Goal: Task Accomplishment & Management: Manage account settings

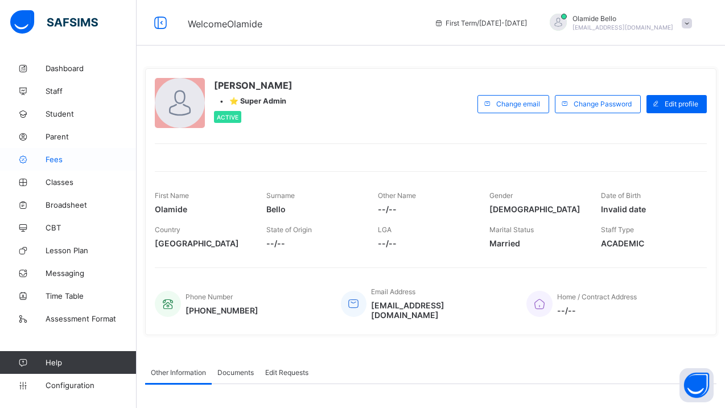
click at [50, 164] on link "Fees" at bounding box center [68, 159] width 137 height 23
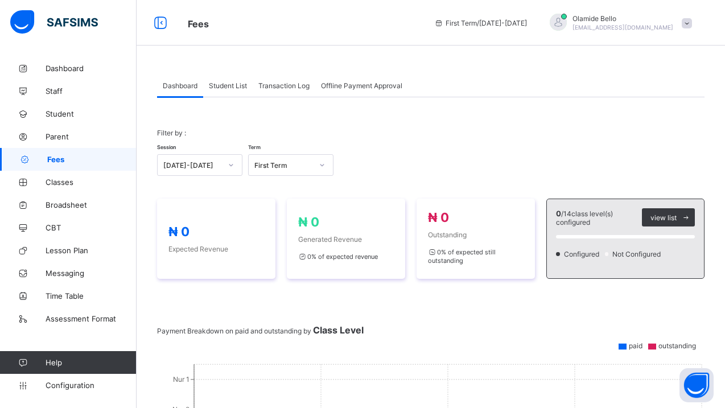
click at [236, 88] on span "Student List" at bounding box center [228, 85] width 38 height 9
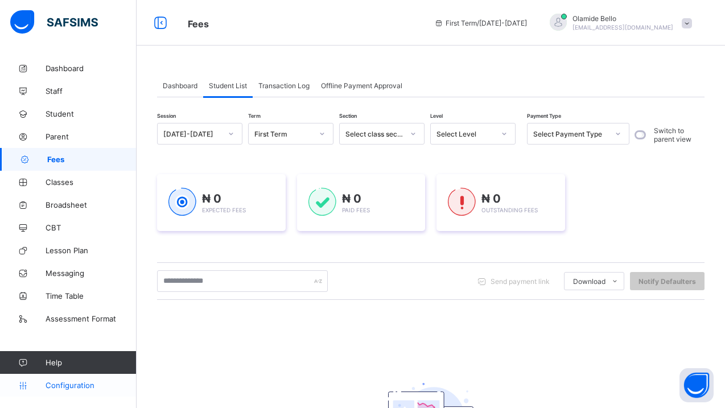
click at [70, 387] on span "Configuration" at bounding box center [91, 385] width 91 height 9
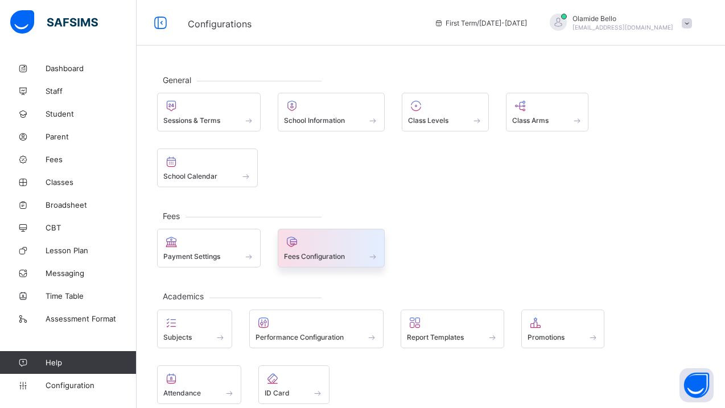
click at [331, 245] on div at bounding box center [331, 242] width 95 height 14
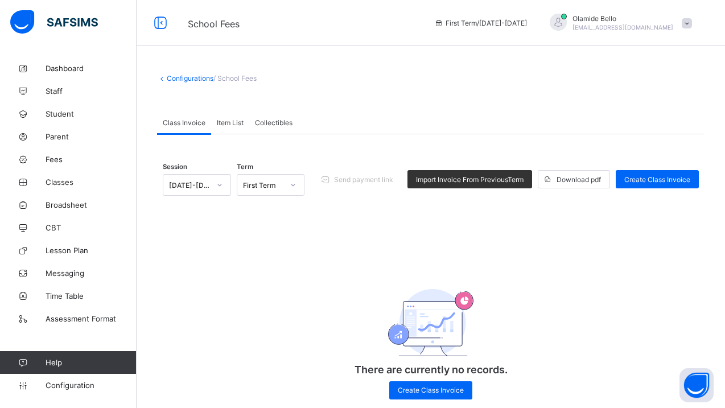
click at [234, 121] on span "Item List" at bounding box center [230, 122] width 27 height 9
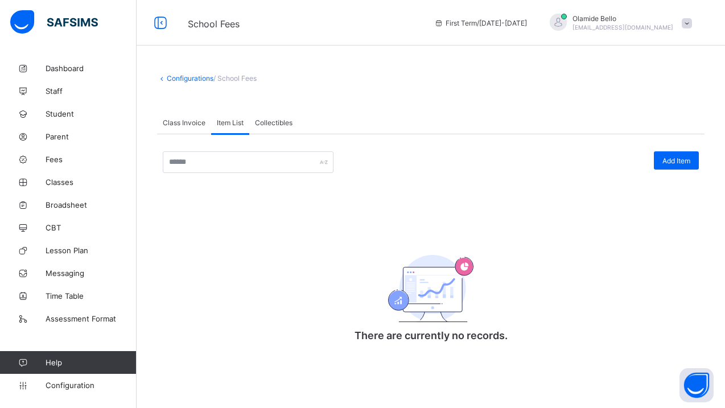
click at [272, 120] on span "Collectibles" at bounding box center [274, 122] width 38 height 9
click at [180, 120] on span "Class Invoice" at bounding box center [184, 122] width 43 height 9
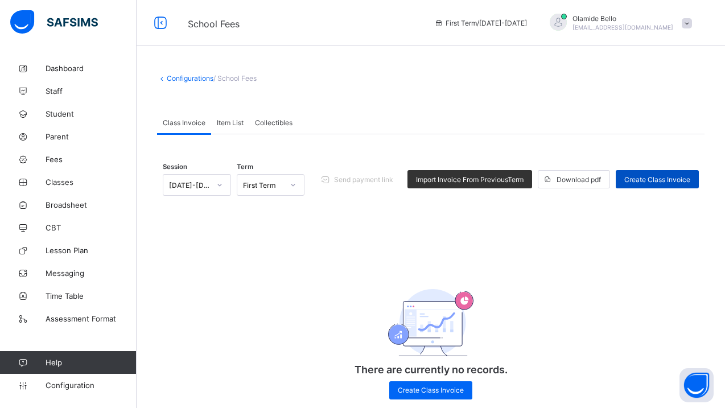
click at [647, 178] on span "Create Class Invoice" at bounding box center [658, 179] width 66 height 9
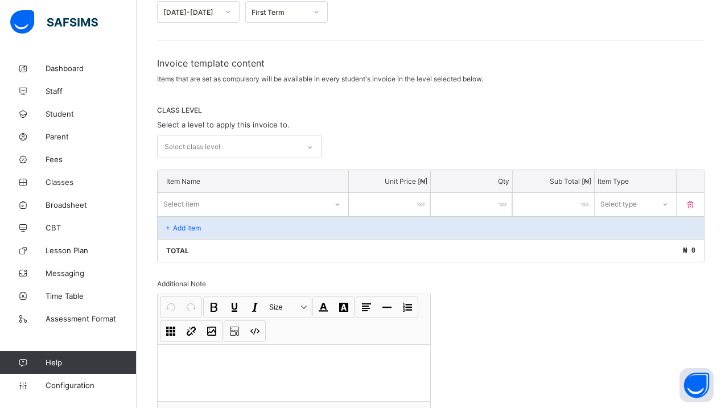
scroll to position [147, 0]
click at [689, 200] on icon at bounding box center [690, 203] width 11 height 10
click at [693, 202] on icon at bounding box center [690, 203] width 11 height 10
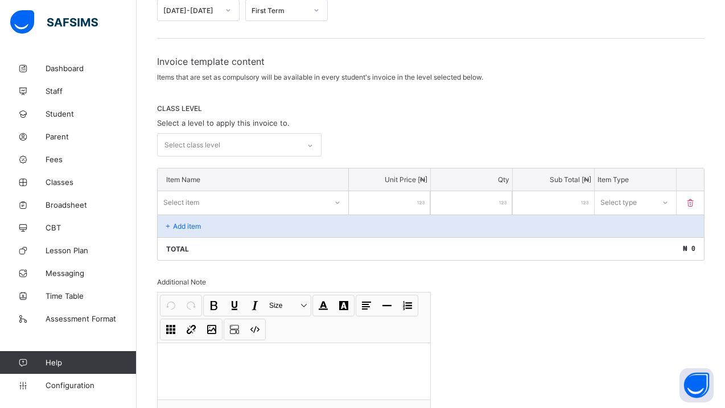
click at [693, 202] on icon at bounding box center [690, 203] width 11 height 10
click at [659, 207] on div at bounding box center [665, 203] width 19 height 18
click at [611, 272] on div "Invoice template content Items that are set as compulsory will be available in …" at bounding box center [431, 253] width 548 height 395
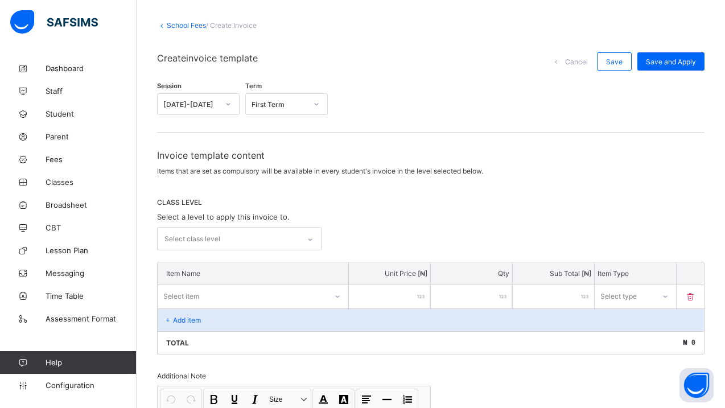
scroll to position [52, 0]
click at [536, 298] on input "number" at bounding box center [553, 297] width 81 height 23
click at [295, 294] on div "Select item" at bounding box center [242, 297] width 169 height 16
click at [295, 294] on div "Select item" at bounding box center [242, 297] width 168 height 16
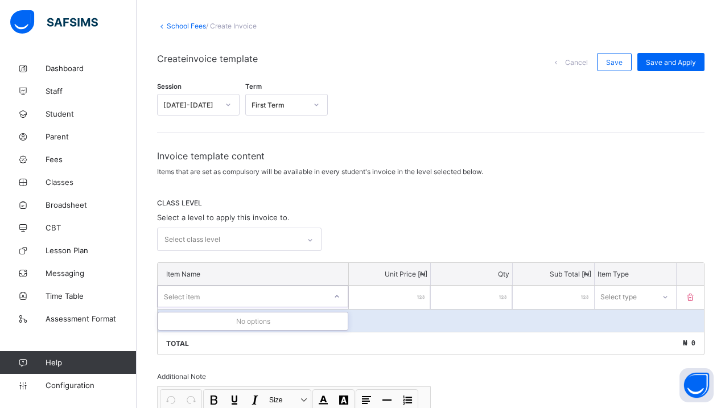
click at [295, 294] on div "Select item" at bounding box center [242, 297] width 168 height 16
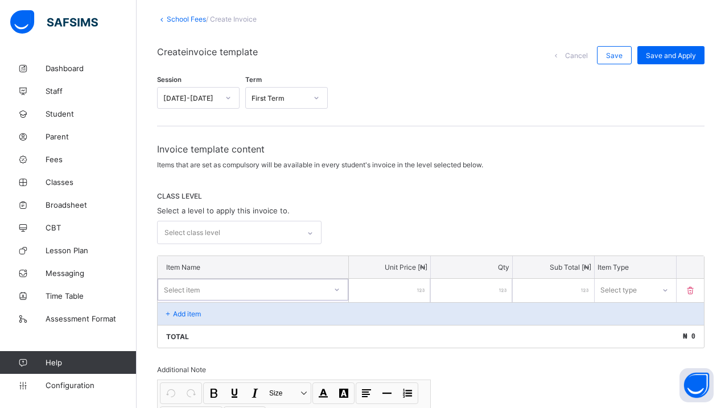
click at [266, 237] on div "Select class level" at bounding box center [239, 232] width 165 height 23
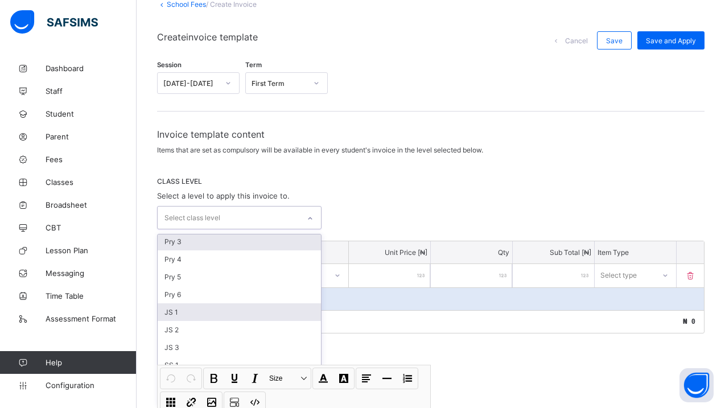
scroll to position [0, 0]
click at [392, 172] on div "Invoice template content Items that are set as compulsory will be available in …" at bounding box center [431, 326] width 548 height 395
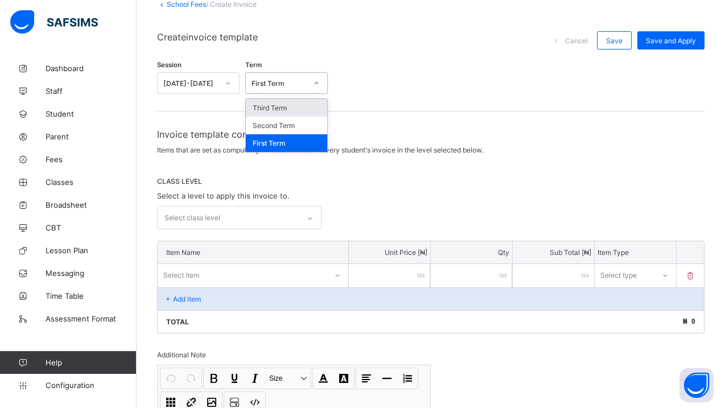
click at [282, 85] on div "First Term" at bounding box center [279, 83] width 55 height 9
click at [344, 134] on span "Invoice template content" at bounding box center [431, 134] width 548 height 11
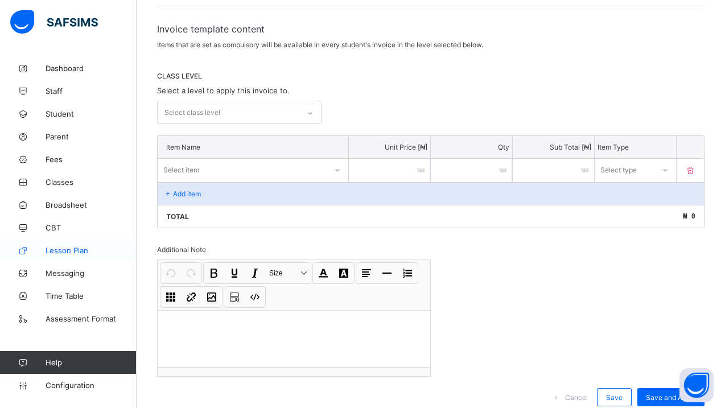
scroll to position [213, 0]
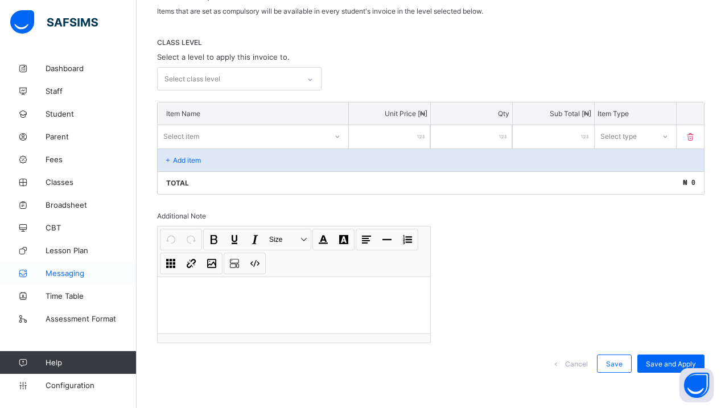
click at [77, 279] on link "Messaging" at bounding box center [68, 273] width 137 height 23
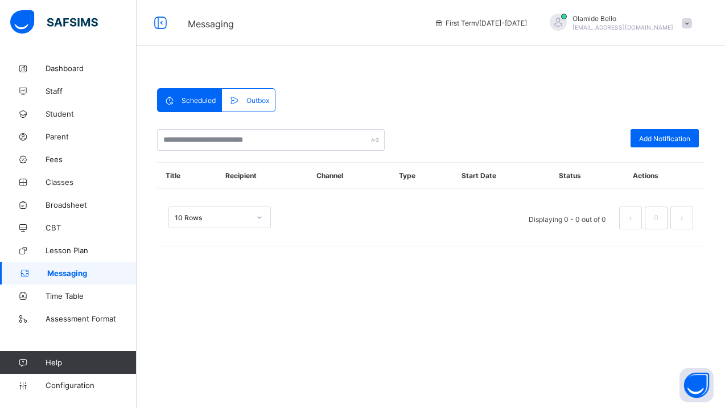
click at [251, 101] on span "Outbox" at bounding box center [258, 100] width 23 height 9
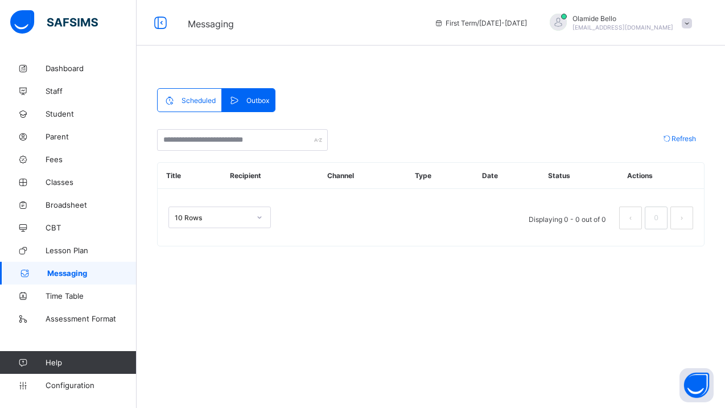
click at [201, 96] on div "Scheduled" at bounding box center [190, 100] width 64 height 23
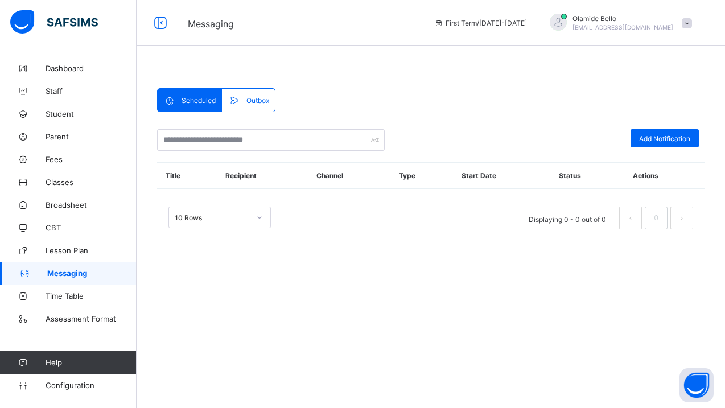
click at [251, 97] on span "Outbox" at bounding box center [258, 100] width 23 height 9
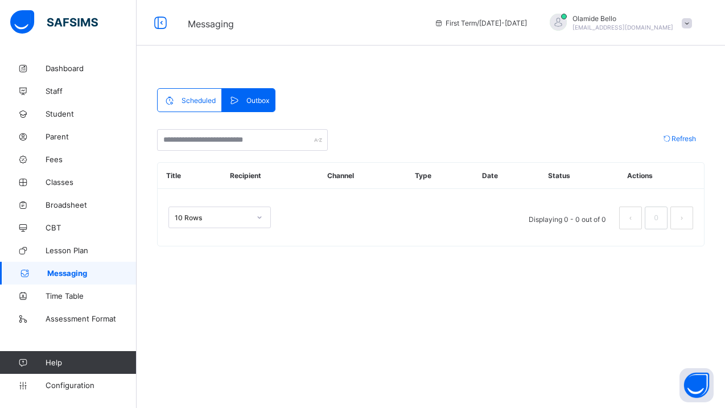
click at [193, 101] on span "Scheduled" at bounding box center [199, 100] width 34 height 9
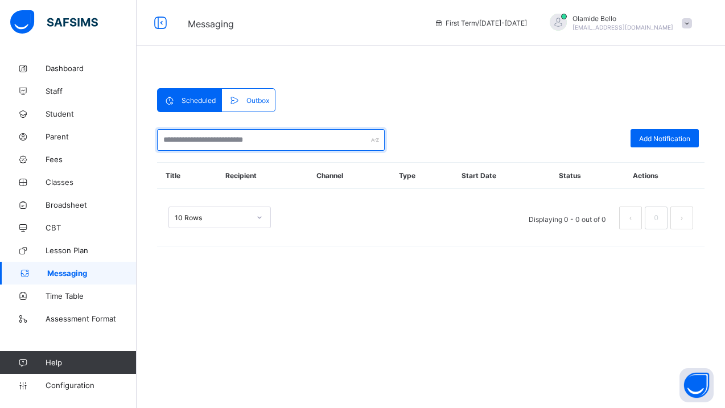
click at [214, 139] on input "text" at bounding box center [271, 140] width 228 height 22
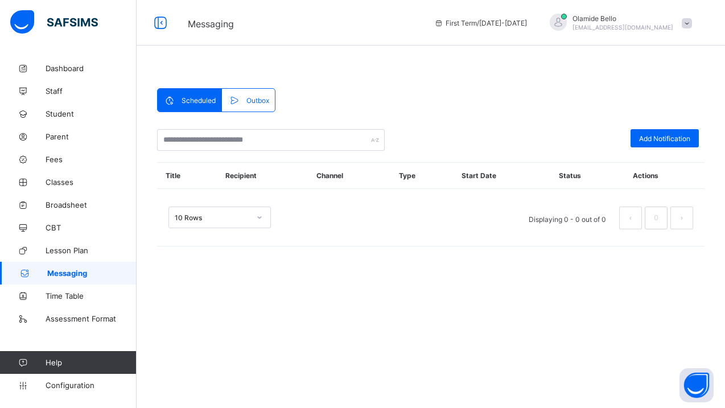
click at [403, 245] on div "Title Recipient Channel Type Start Date Status Actions" at bounding box center [431, 204] width 548 height 84
click at [647, 134] on span "Add Notification" at bounding box center [664, 138] width 51 height 9
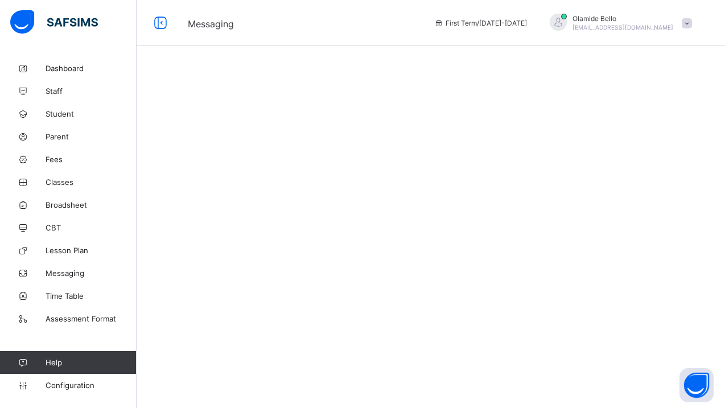
select select "****"
select select "*"
select select "**"
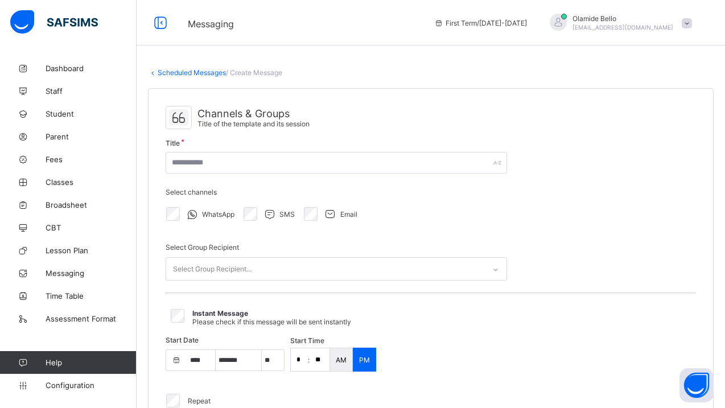
click at [186, 115] on icon at bounding box center [178, 117] width 19 height 17
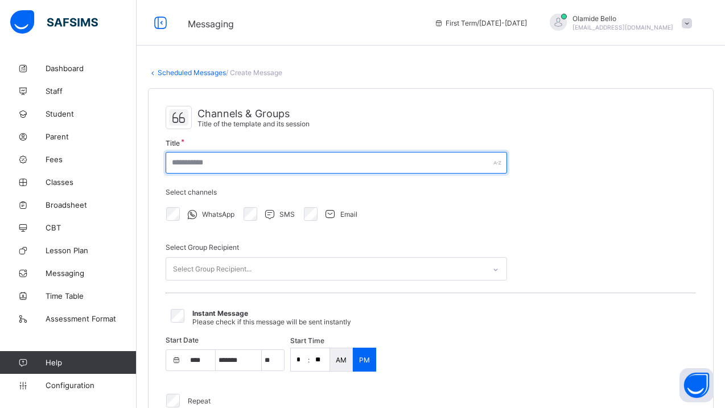
click at [228, 156] on input "text" at bounding box center [337, 163] width 342 height 22
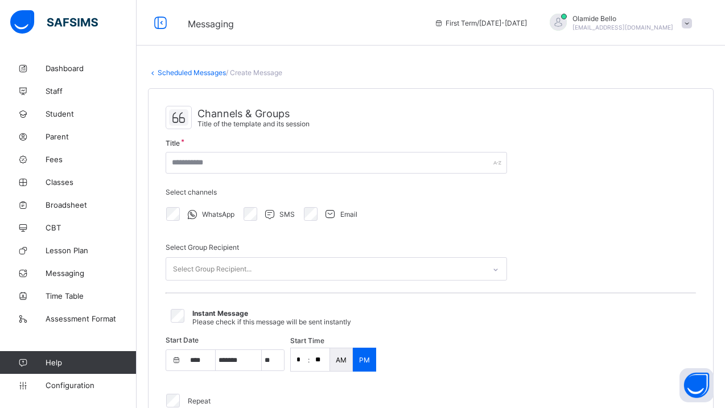
click at [293, 236] on div "Select Group Recipient Select Group Recipient..." at bounding box center [337, 262] width 342 height 55
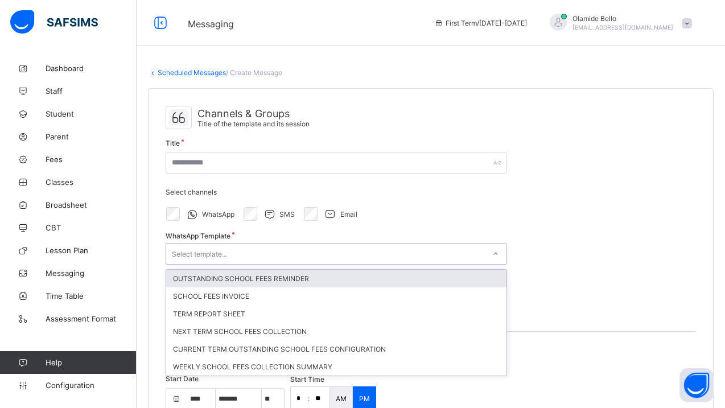
click at [204, 256] on div "Select template..." at bounding box center [199, 254] width 55 height 22
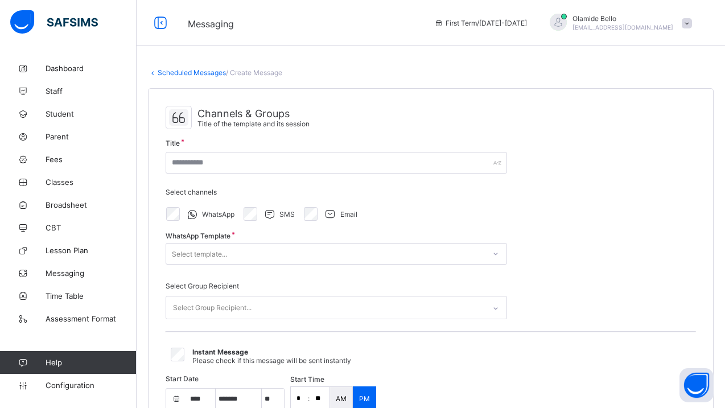
click at [261, 225] on div "Select channels WhatsApp SMS Email" at bounding box center [337, 206] width 342 height 55
click at [236, 301] on div "Select Group Recipient..." at bounding box center [212, 308] width 79 height 22
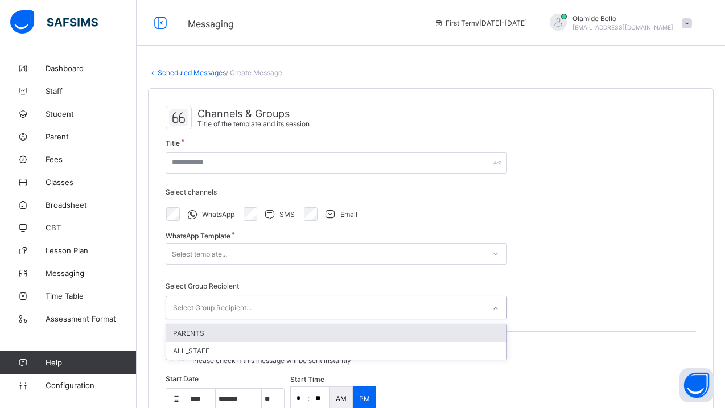
click at [245, 273] on div "Select Group Recipient option PARENTS focused, 1 of 2. 2 results available. Use…" at bounding box center [337, 300] width 342 height 55
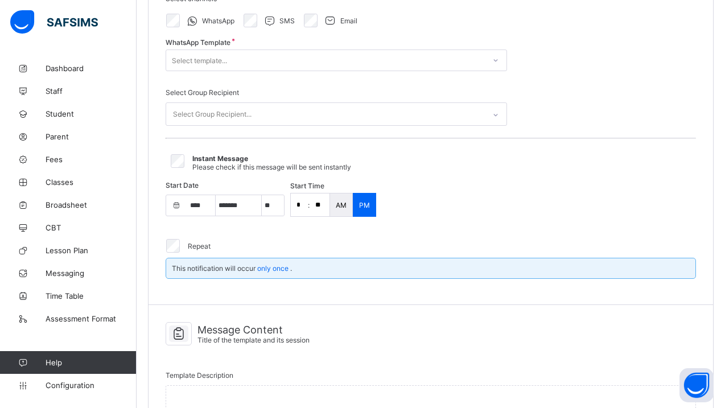
scroll to position [188, 0]
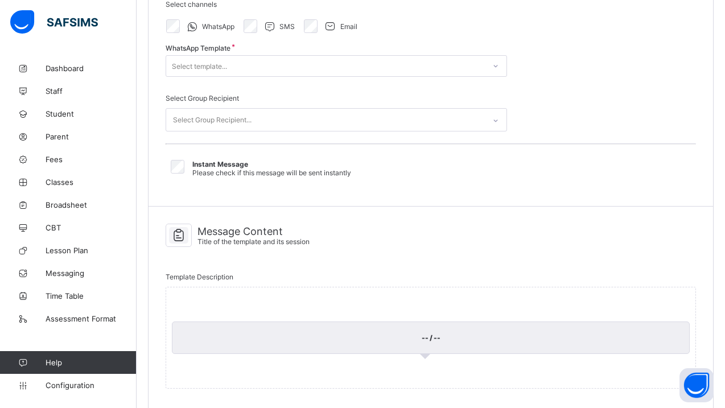
select select "****"
select select "*"
select select "**"
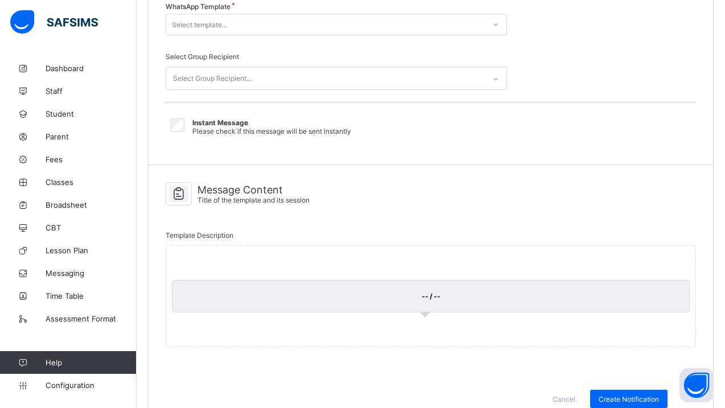
scroll to position [225, 0]
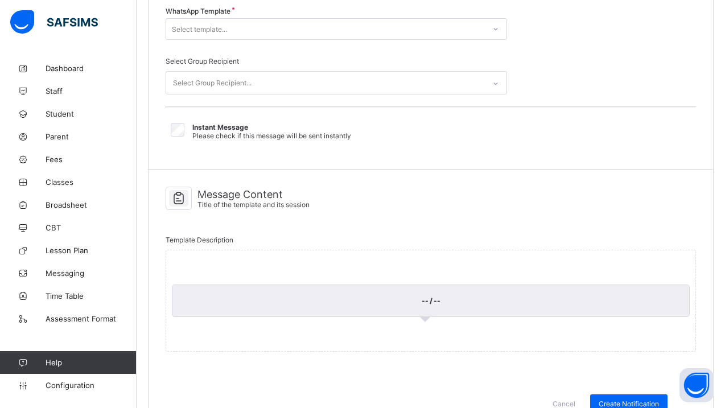
select select "****"
select select "*"
select select "**"
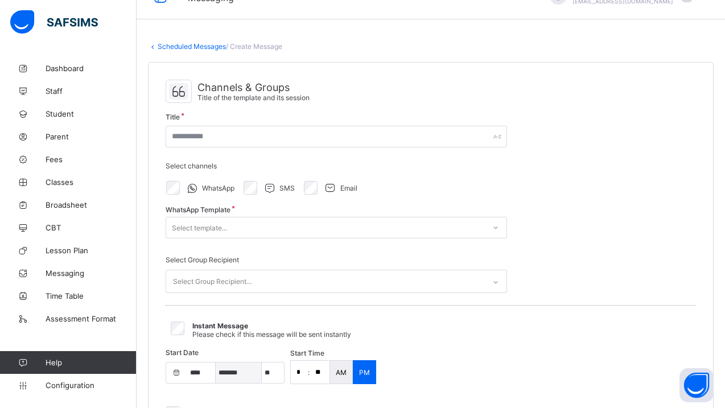
scroll to position [25, 0]
select select "**"
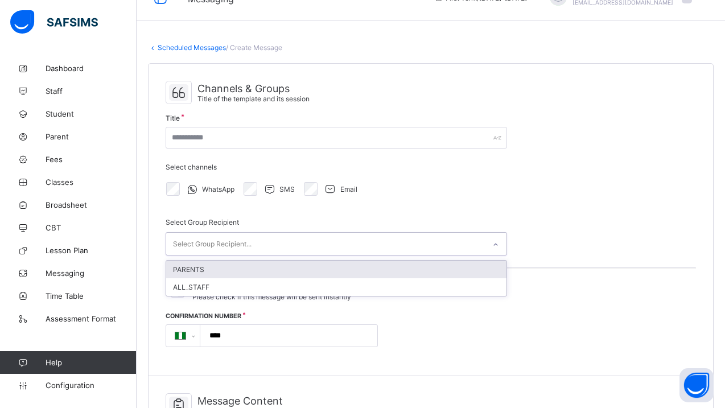
click at [253, 233] on div "Select Group Recipient..." at bounding box center [325, 244] width 319 height 22
click at [281, 214] on div "Select Group Recipient option PARENTS focused, 1 of 2. 2 results available. Use…" at bounding box center [337, 237] width 342 height 55
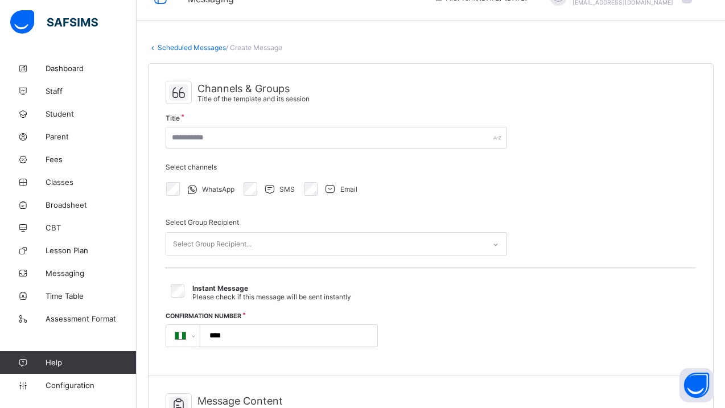
click at [320, 182] on div "Email" at bounding box center [329, 189] width 55 height 14
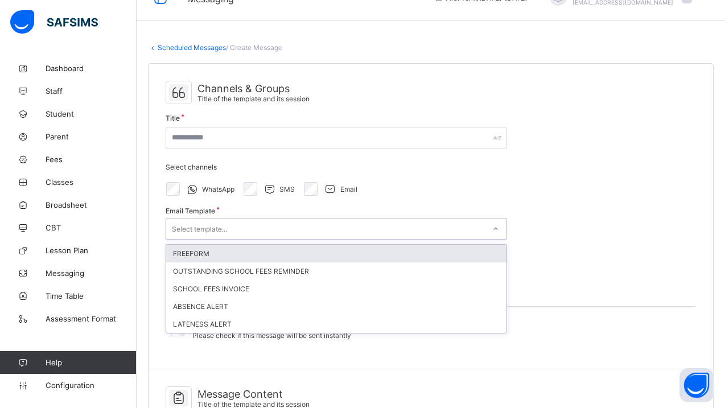
click at [273, 225] on div "Select template..." at bounding box center [325, 229] width 319 height 16
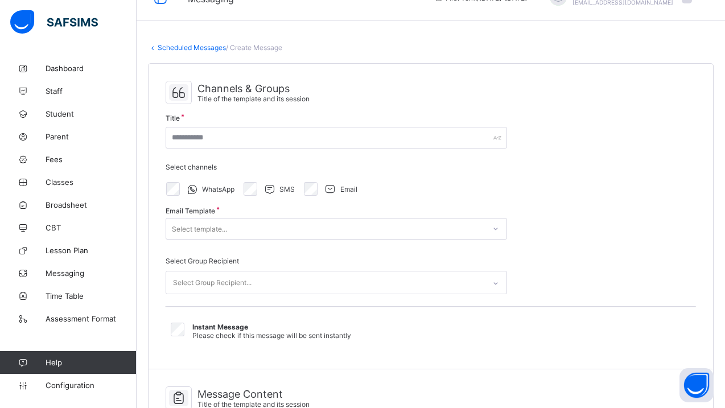
select select "**"
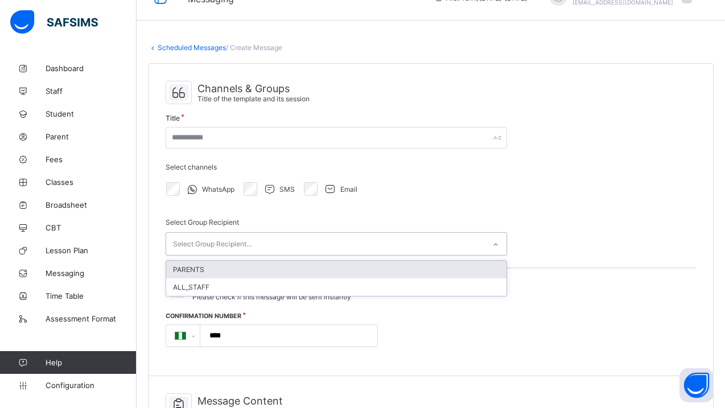
click at [245, 241] on div "Select Group Recipient..." at bounding box center [212, 244] width 79 height 22
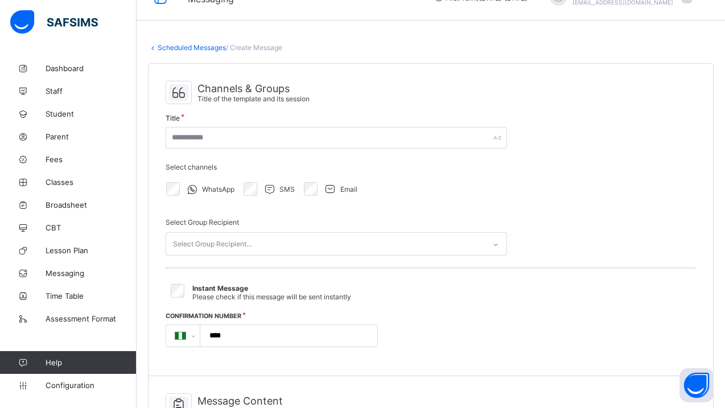
click at [285, 210] on div "Select Group Recipient Select Group Recipient..." at bounding box center [337, 237] width 342 height 55
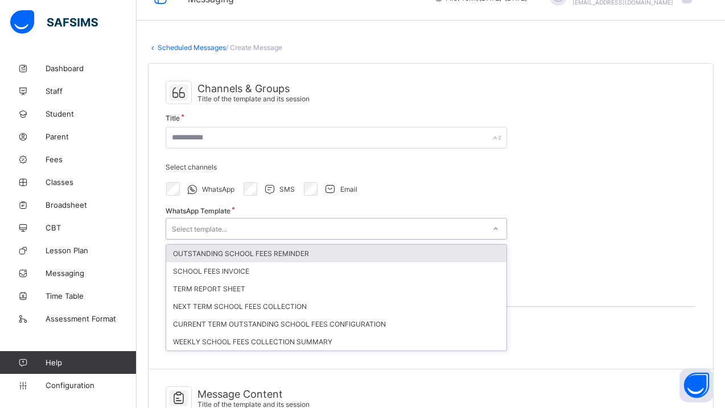
click at [210, 223] on div "Select template..." at bounding box center [199, 229] width 55 height 22
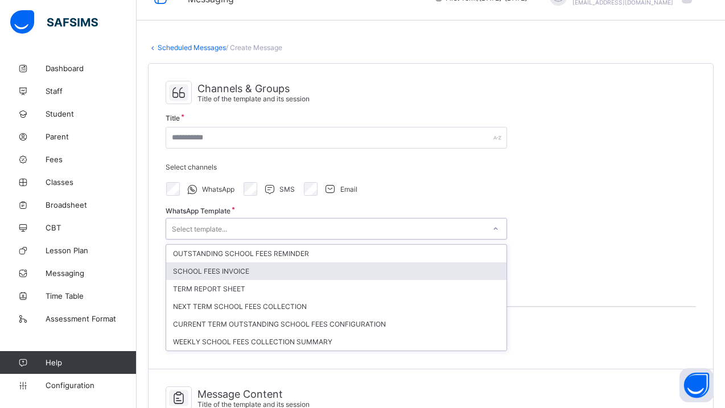
scroll to position [29, 0]
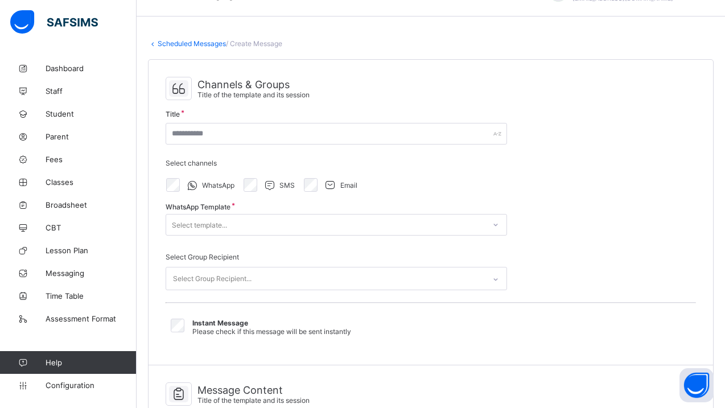
click at [318, 206] on div "WhatsApp Template Select template..." at bounding box center [337, 225] width 342 height 39
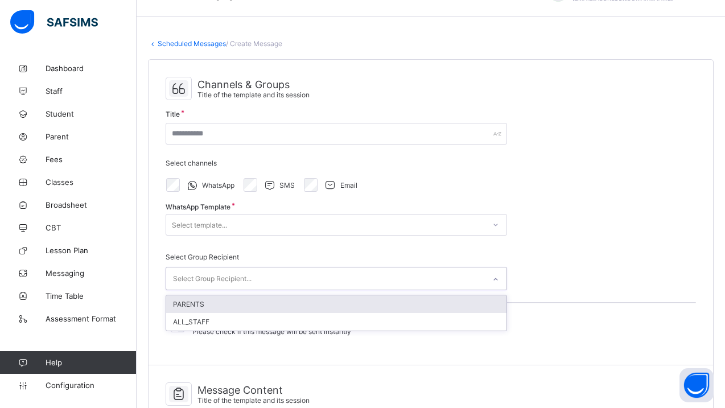
click at [283, 269] on div "Select Group Recipient..." at bounding box center [325, 279] width 319 height 22
click at [288, 218] on div "Select template..." at bounding box center [325, 225] width 319 height 16
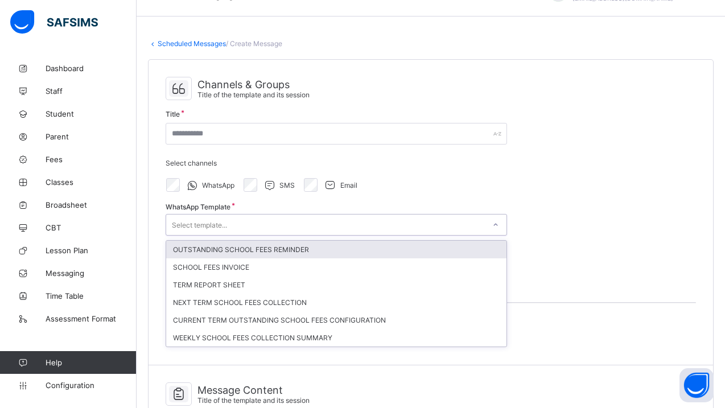
click at [306, 147] on div "Title" at bounding box center [337, 131] width 342 height 39
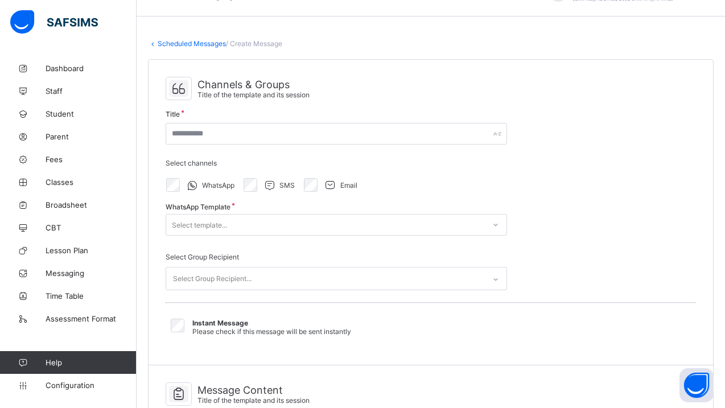
scroll to position [0, 0]
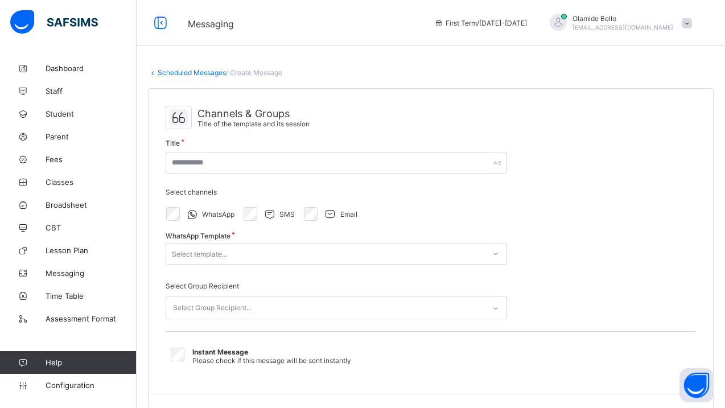
click at [158, 71] on link "Scheduled Messages" at bounding box center [192, 72] width 68 height 9
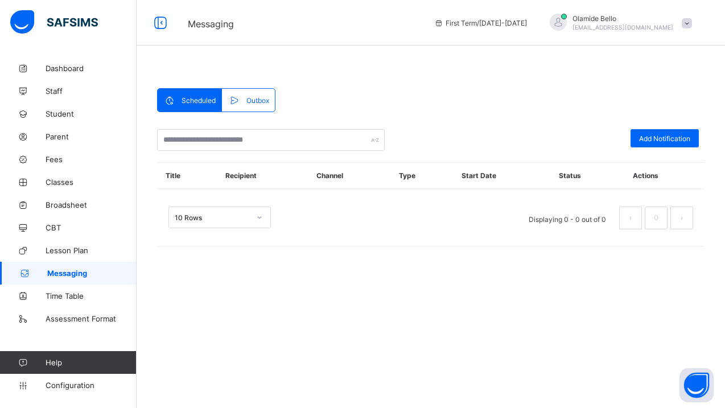
click at [240, 91] on div "Outbox" at bounding box center [248, 100] width 52 height 23
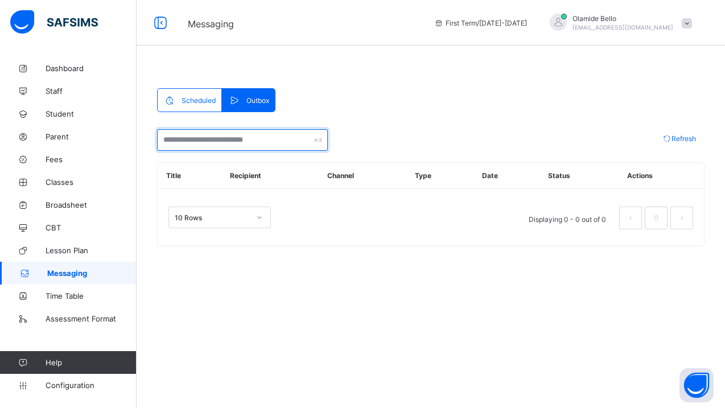
click at [240, 136] on input "text" at bounding box center [242, 140] width 171 height 22
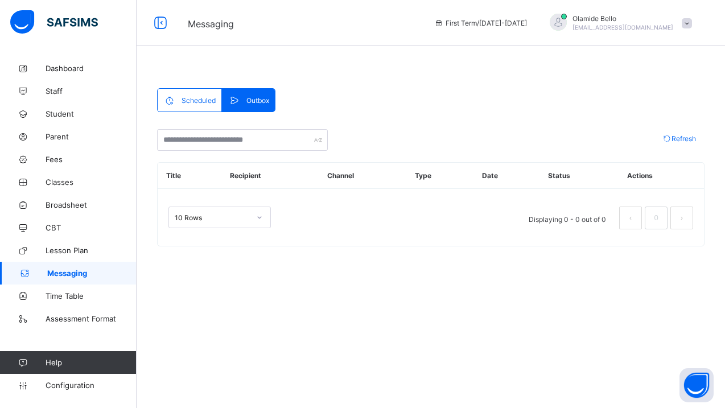
click at [343, 290] on div "Scheduled Outbox Scheduled Outbox Add Notification Title Recipient Channel Type…" at bounding box center [431, 204] width 589 height 408
click at [674, 136] on span "Refresh" at bounding box center [684, 138] width 24 height 9
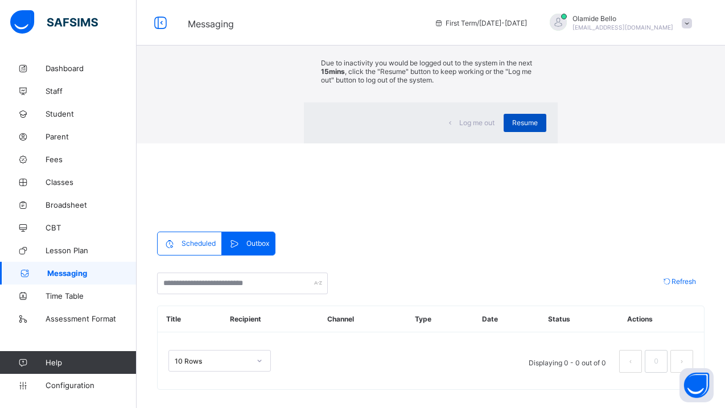
click at [512, 127] on span "Resume" at bounding box center [525, 122] width 26 height 9
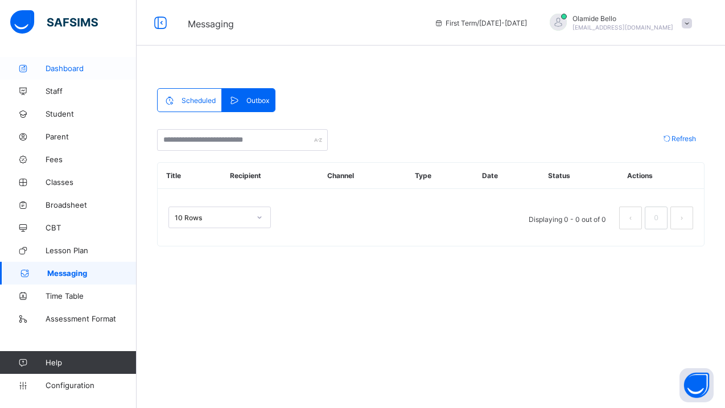
click at [59, 64] on span "Dashboard" at bounding box center [91, 68] width 91 height 9
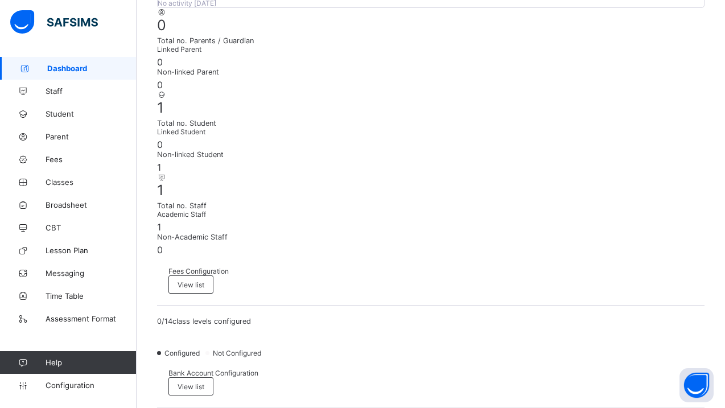
scroll to position [212, 0]
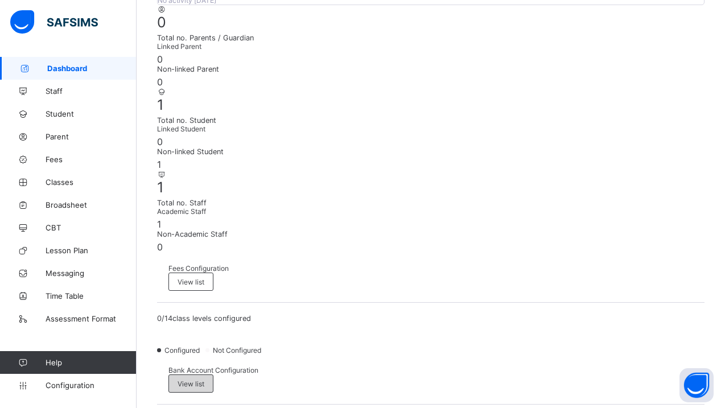
click at [214, 375] on div "View list" at bounding box center [191, 384] width 45 height 18
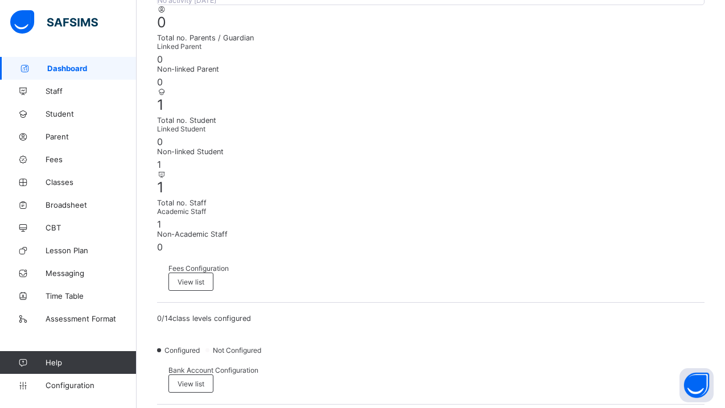
click at [302, 253] on div "Fees Configuration View list" at bounding box center [431, 278] width 548 height 50
click at [214, 273] on div "View list" at bounding box center [191, 282] width 45 height 18
